Goal: Task Accomplishment & Management: Complete application form

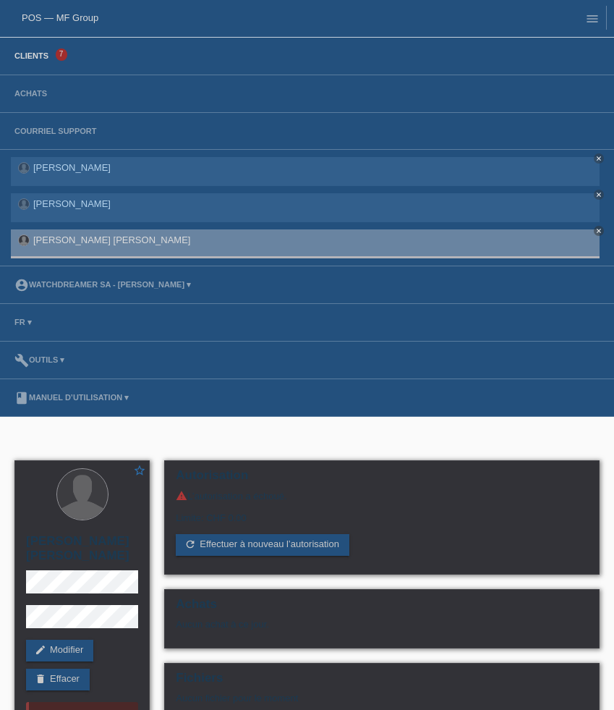
click at [33, 55] on link "Clients" at bounding box center [31, 55] width 48 height 9
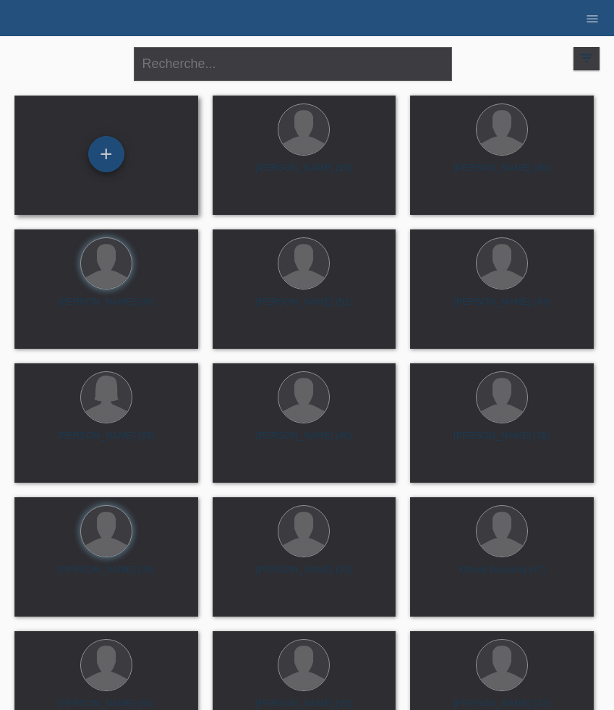
click at [118, 153] on div "+" at bounding box center [106, 154] width 36 height 36
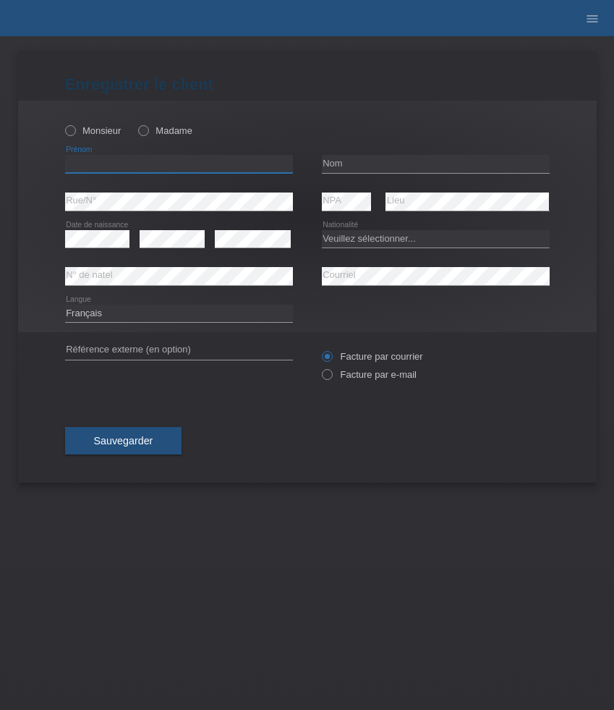
click at [128, 165] on input "text" at bounding box center [179, 164] width 228 height 18
paste input "Rosana"
type input "Rosana"
click at [161, 132] on label "Madame" at bounding box center [165, 130] width 54 height 11
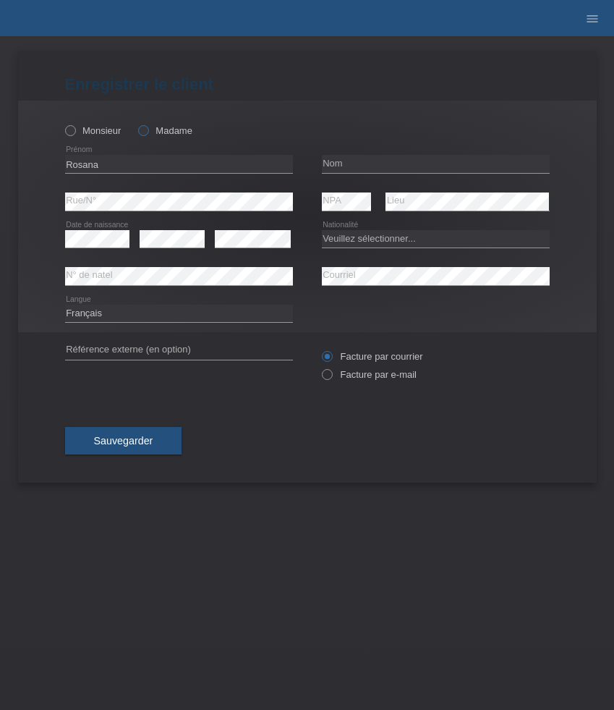
click at [148, 132] on input "Madame" at bounding box center [142, 129] width 9 height 9
radio input "true"
click at [399, 160] on input "text" at bounding box center [436, 164] width 228 height 18
paste input "Gineva"
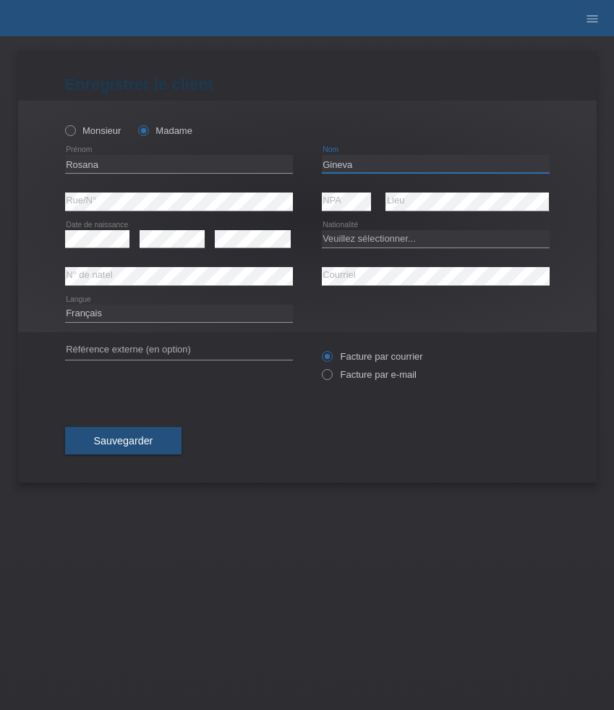
type input "Gineva"
click at [384, 225] on div "Veuillez sélectionner... Suisse Allemagne Autriche Liechtenstein ------------ A…" at bounding box center [436, 239] width 228 height 37
click at [384, 234] on select "Veuillez sélectionner... Suisse Allemagne Autriche Liechtenstein ------------ A…" at bounding box center [436, 238] width 228 height 17
select select "CH"
click at [322, 230] on select "Veuillez sélectionner... Suisse Allemagne Autriche Liechtenstein ------------ A…" at bounding box center [436, 238] width 228 height 17
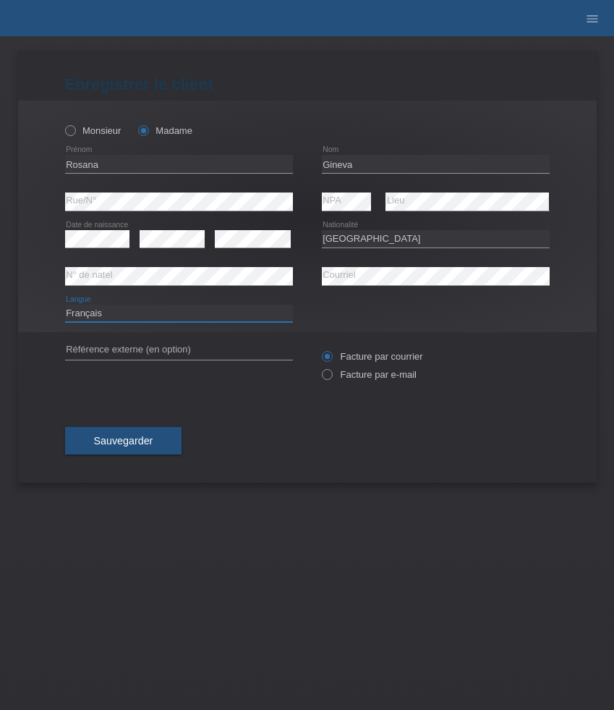
click at [182, 314] on select "Deutsch Français Italiano English" at bounding box center [179, 313] width 228 height 17
select select "de"
click at [65, 305] on select "Deutsch Français Italiano English" at bounding box center [179, 313] width 228 height 17
click at [381, 378] on label "Facture par e-mail" at bounding box center [369, 374] width 95 height 11
click at [331, 378] on input "Facture par e-mail" at bounding box center [326, 378] width 9 height 18
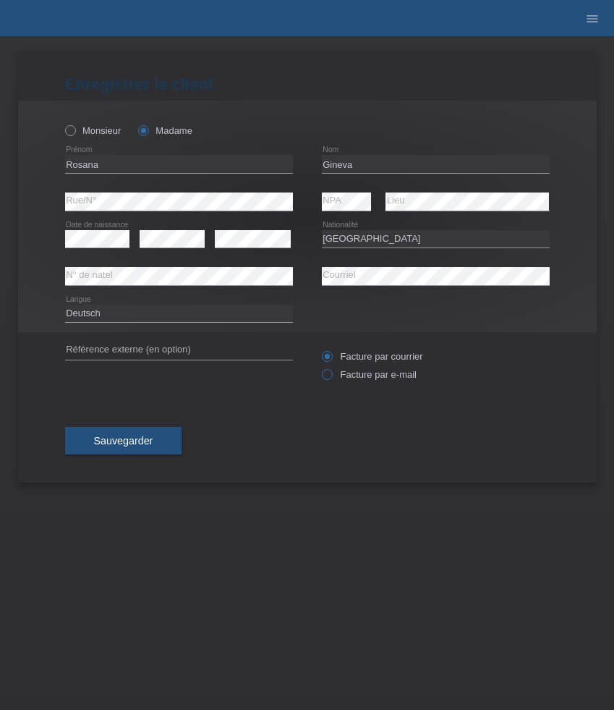
radio input "true"
click at [143, 442] on span "Sauvegarder" at bounding box center [123, 441] width 59 height 12
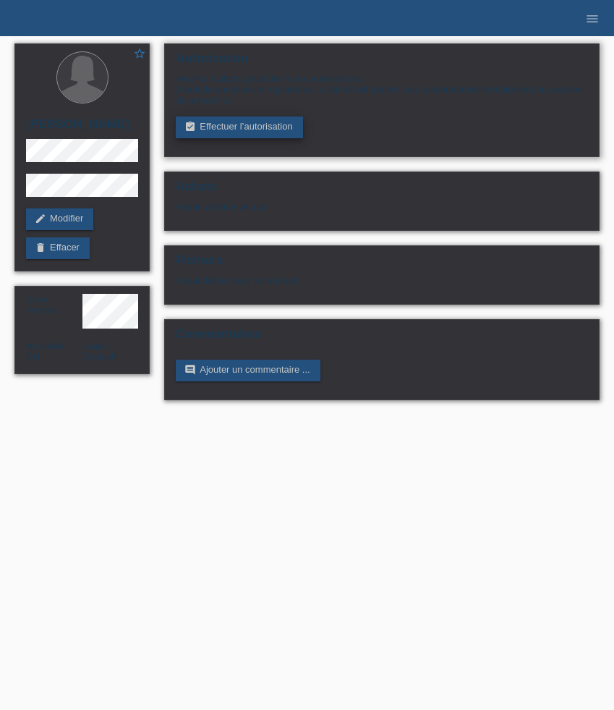
click at [244, 126] on link "assignment_turned_in Effectuer l’autorisation" at bounding box center [239, 127] width 127 height 22
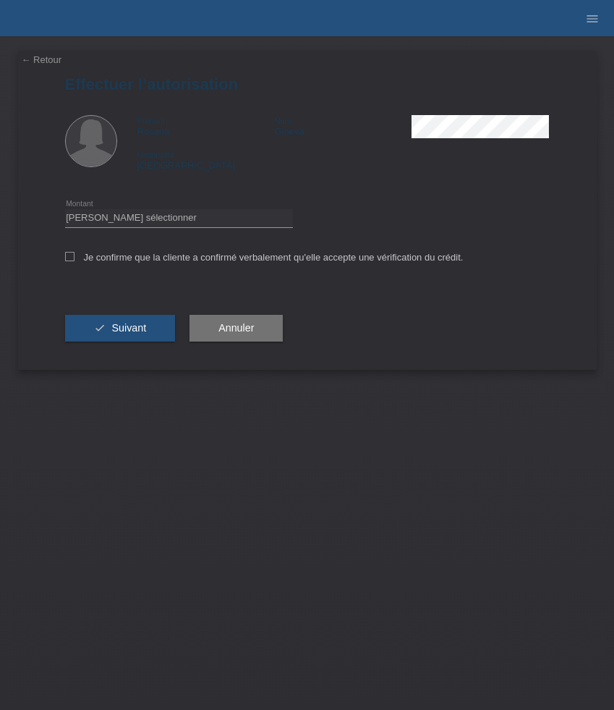
click at [192, 210] on div "Veuillez sélectionner CHF 1.00 - CHF 499.00 CHF 500.00 - CHF 1'999.00 CHF 2'000…" at bounding box center [179, 218] width 228 height 37
click at [192, 221] on select "Veuillez sélectionner CHF 1.00 - CHF 499.00 CHF 500.00 - CHF 1'999.00 CHF 2'000…" at bounding box center [179, 217] width 228 height 17
select select "3"
click at [65, 211] on select "Veuillez sélectionner CHF 1.00 - CHF 499.00 CHF 500.00 - CHF 1'999.00 CHF 2'000…" at bounding box center [179, 217] width 228 height 17
click at [182, 261] on label "Je confirme que la cliente a confirmé verbalement qu'elle accepte une vérificat…" at bounding box center [264, 257] width 399 height 11
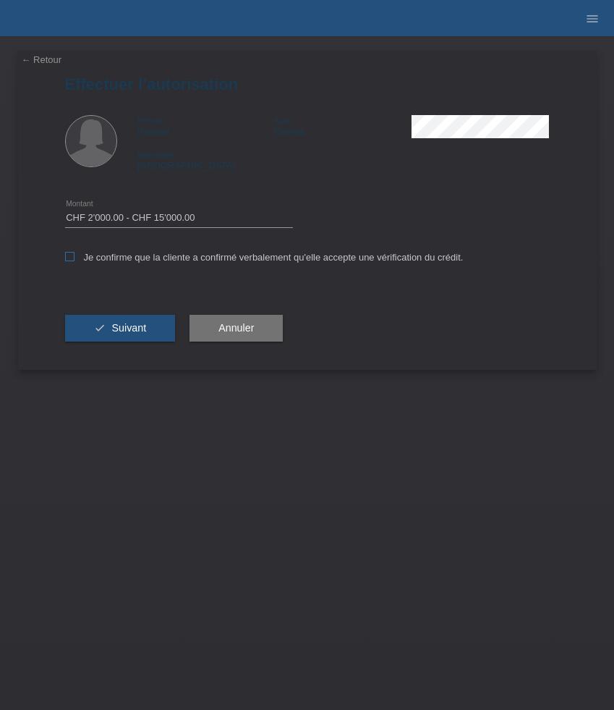
click at [75, 261] on input "Je confirme que la cliente a confirmé verbalement qu'elle accepte une vérificat…" at bounding box center [69, 256] width 9 height 9
checkbox input "true"
click at [122, 329] on span "Suivant" at bounding box center [128, 328] width 35 height 12
